Goal: Information Seeking & Learning: Learn about a topic

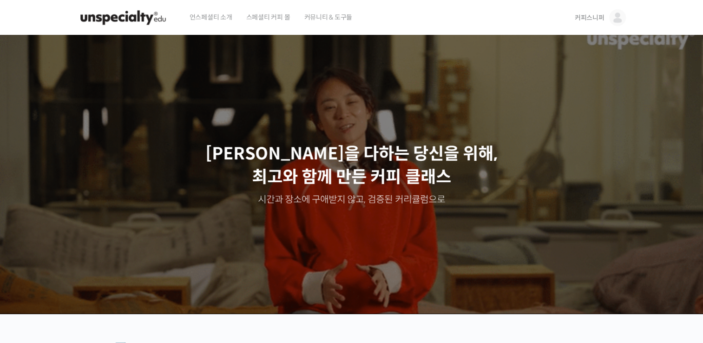
click at [591, 14] on span "커피스니퍼" at bounding box center [590, 17] width 30 height 8
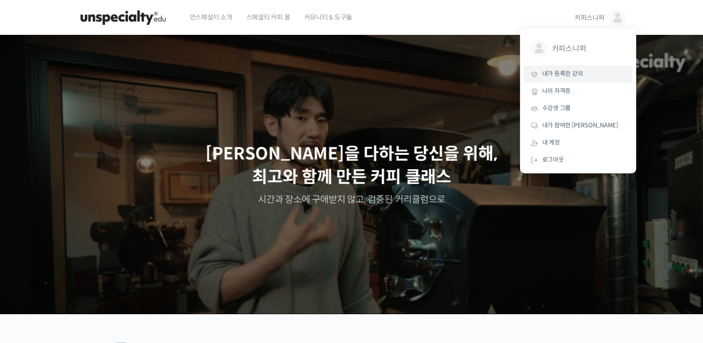
click at [574, 75] on span "내가 등록한 강의" at bounding box center [562, 74] width 41 height 8
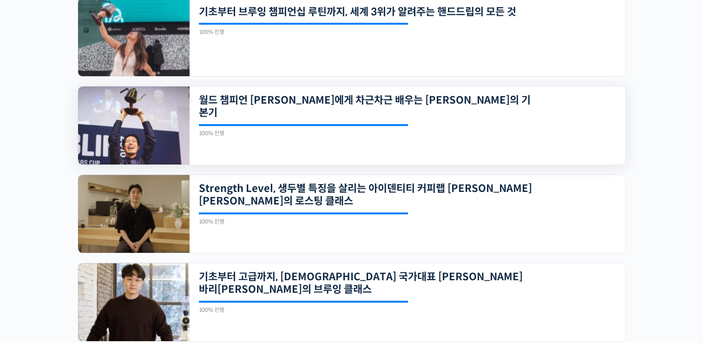
scroll to position [328, 0]
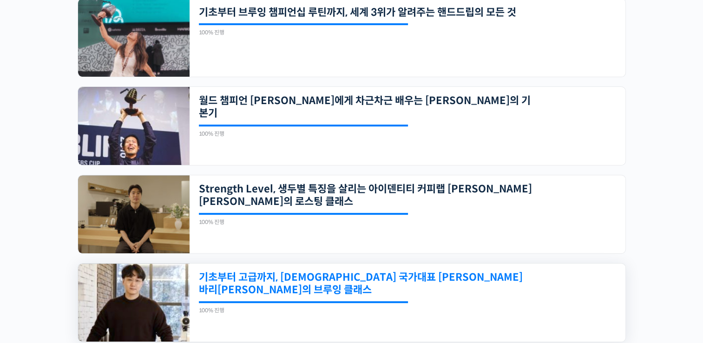
click at [410, 280] on link "기초부터 고급까지, [DEMOGRAPHIC_DATA] 국가대표 [PERSON_NAME] 바리[PERSON_NAME]의 브루잉 클래스" at bounding box center [366, 284] width 334 height 26
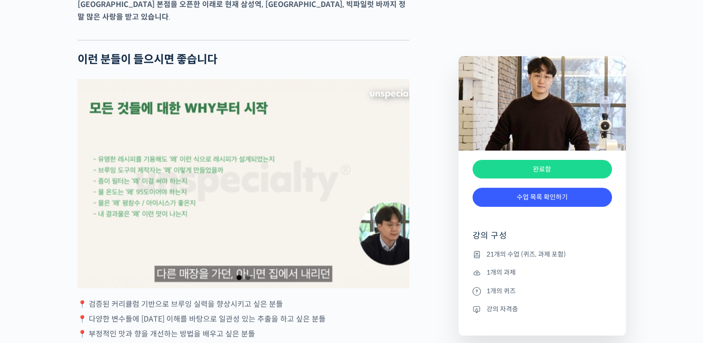
scroll to position [1613, 0]
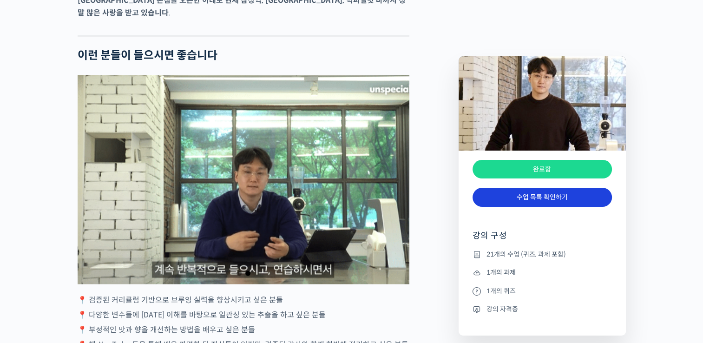
click at [588, 202] on link "수업 목록 확인하기" at bounding box center [542, 197] width 139 height 19
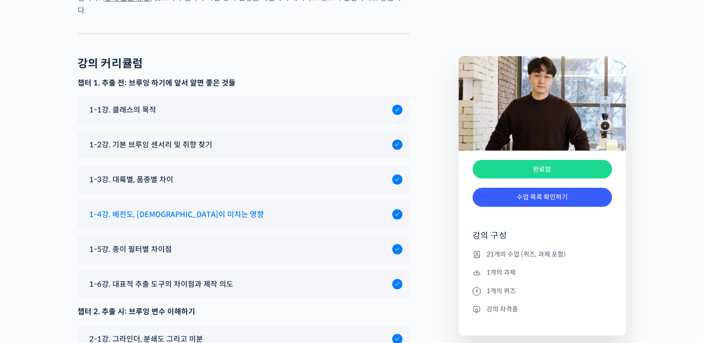
scroll to position [4539, 0]
click at [322, 104] on div "1-1강. 클래스의 목적" at bounding box center [239, 110] width 308 height 13
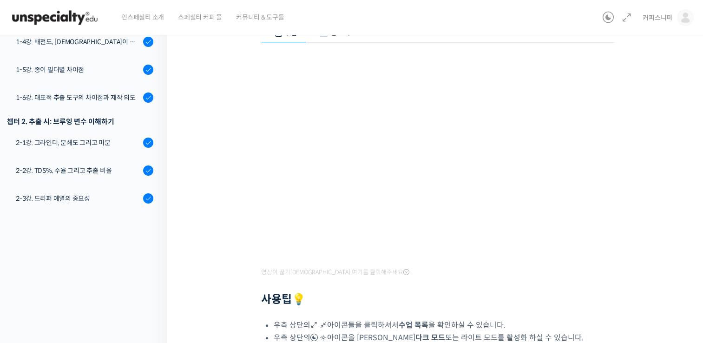
scroll to position [254, 0]
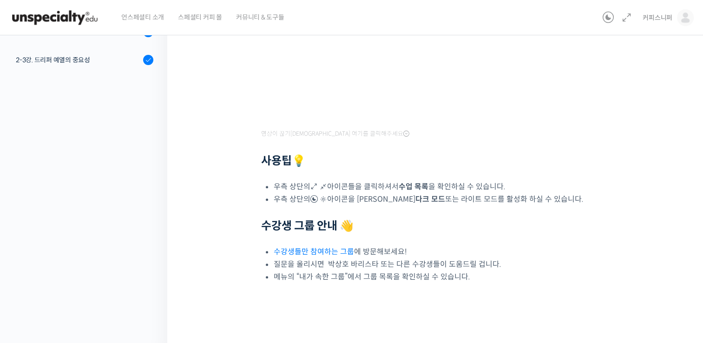
click at [197, 68] on div "기초부터 고급까지, 영국 국가대표 박상호 바리스타의 브루잉 클래스 1-1강. 클래스의 목적 완료함 수업 1 / 21 완료함 다음 → 1-1강.…" at bounding box center [437, 59] width 540 height 571
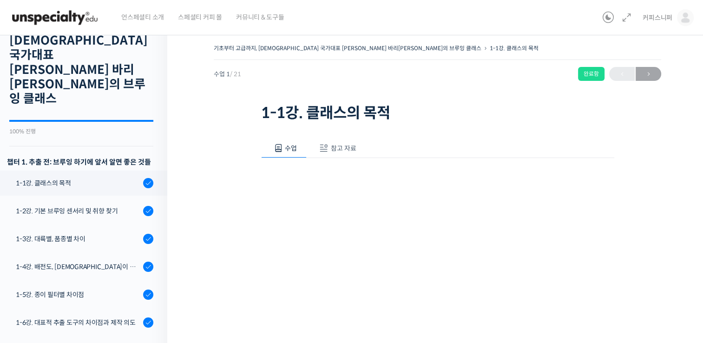
scroll to position [44, 0]
click at [46, 206] on div "1-2강. 기본 브루잉 센서리 및 취향 찾기" at bounding box center [78, 211] width 125 height 10
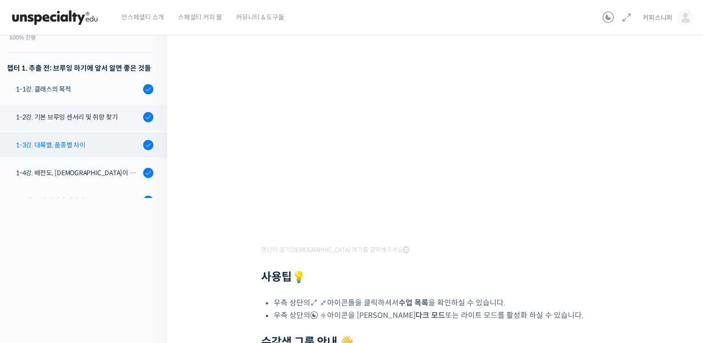
click at [65, 140] on div "1-3강. 대륙별, 품종별 차이" at bounding box center [78, 145] width 125 height 10
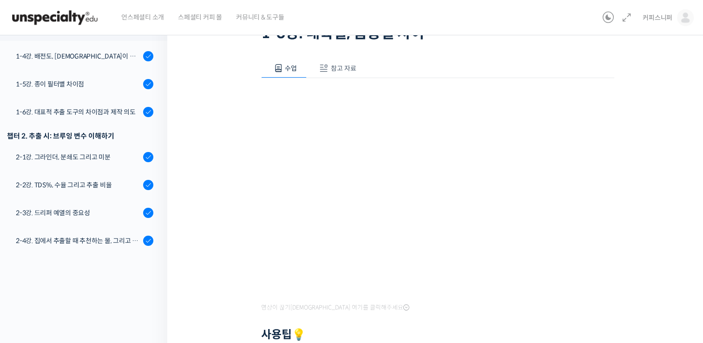
scroll to position [76, 0]
